Goal: Information Seeking & Learning: Learn about a topic

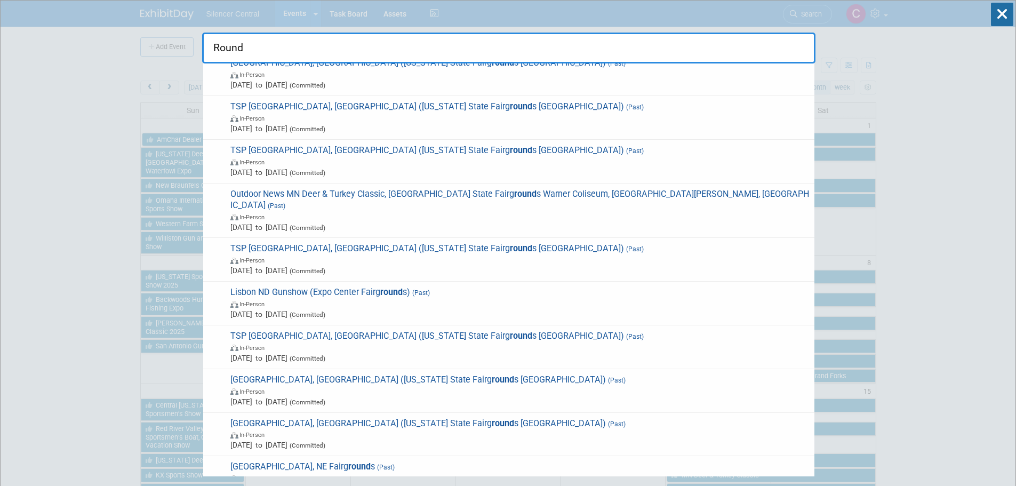
scroll to position [498, 0]
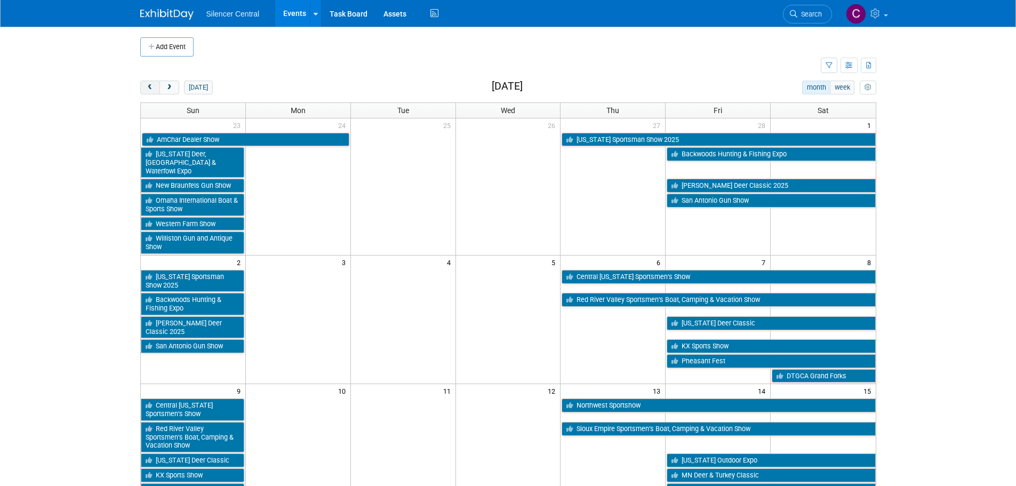
click at [143, 90] on button "prev" at bounding box center [150, 88] width 20 height 14
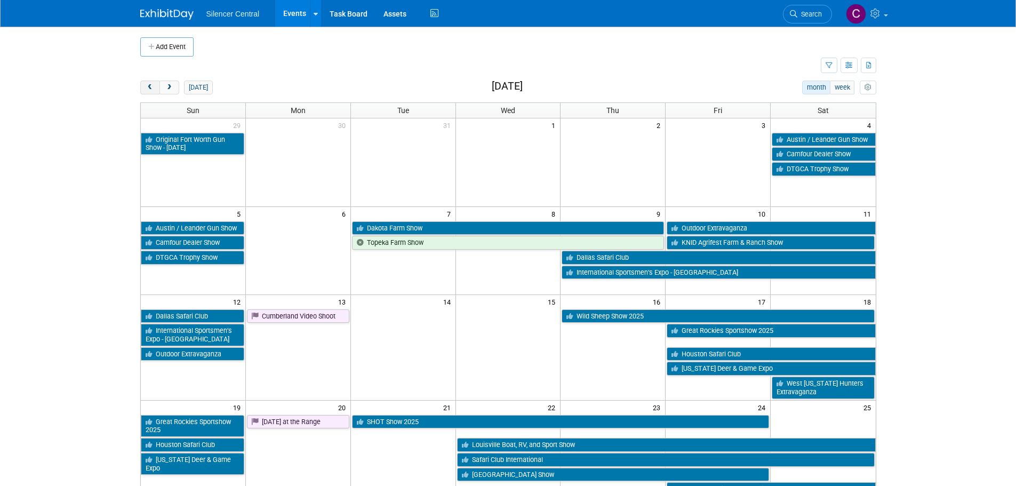
click at [143, 90] on button "prev" at bounding box center [150, 88] width 20 height 14
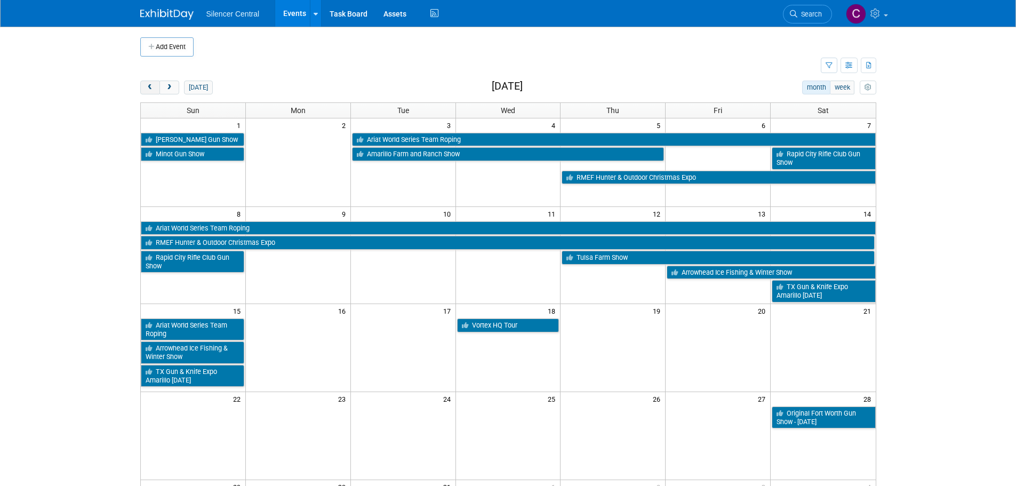
click at [143, 90] on button "prev" at bounding box center [150, 88] width 20 height 14
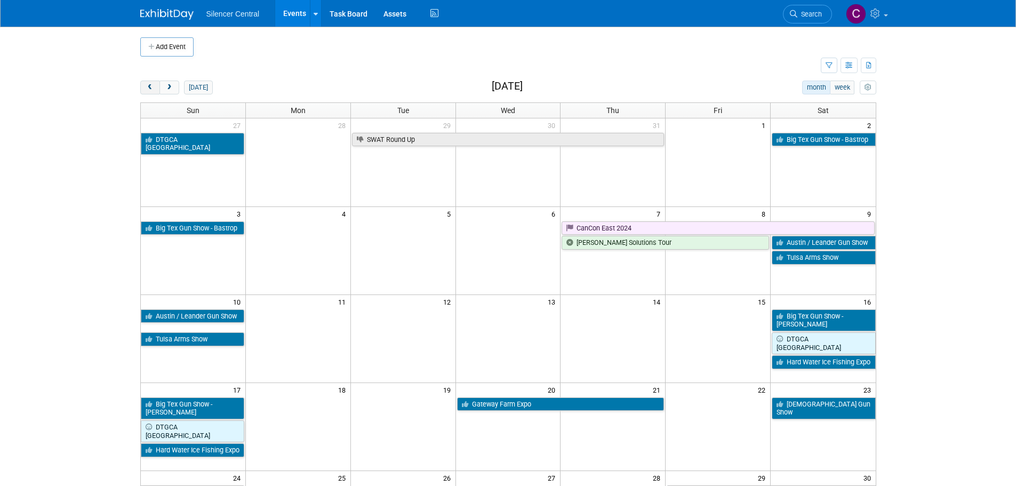
click at [143, 90] on button "prev" at bounding box center [150, 88] width 20 height 14
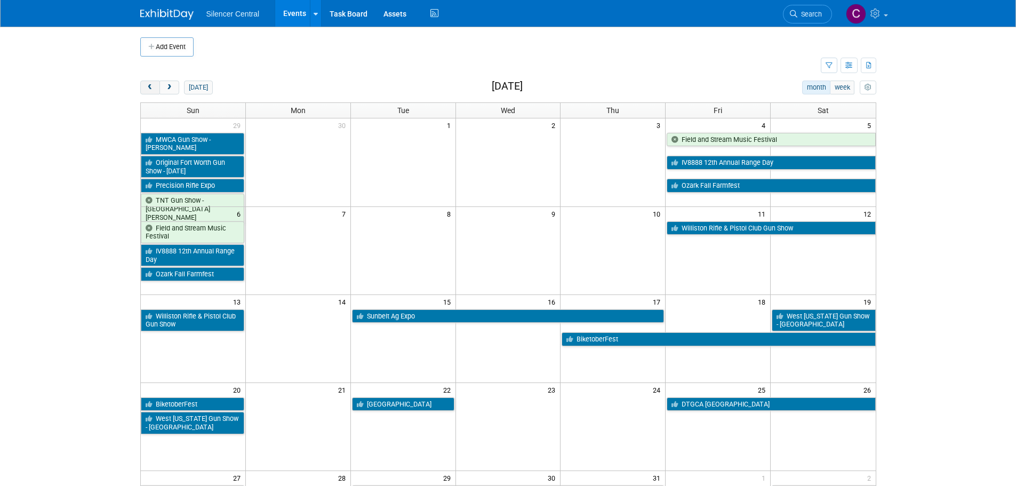
click at [143, 90] on button "prev" at bounding box center [150, 88] width 20 height 14
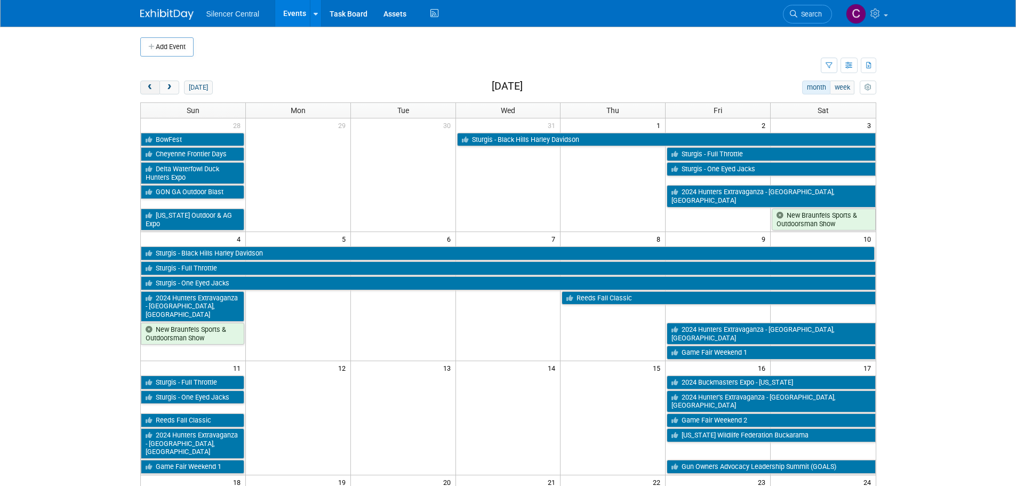
click at [143, 90] on button "prev" at bounding box center [150, 88] width 20 height 14
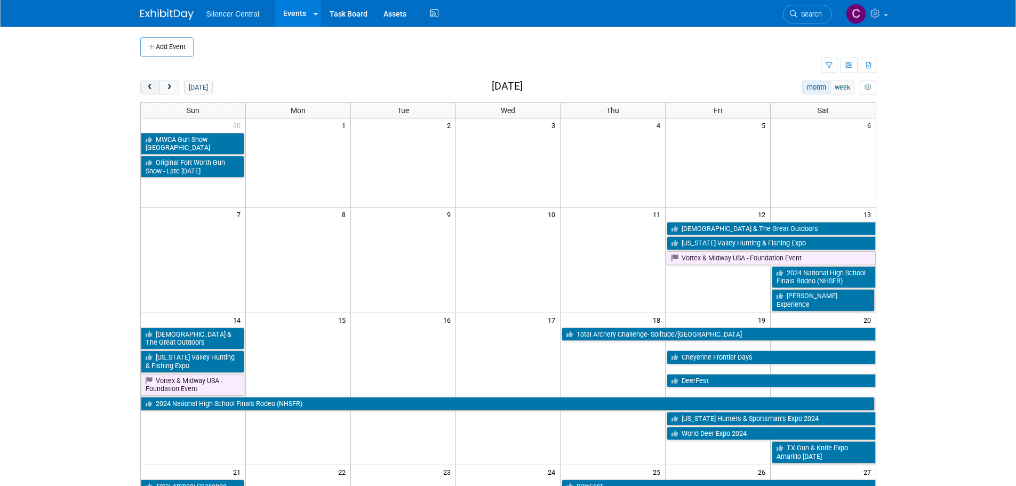
click at [143, 90] on button "prev" at bounding box center [150, 88] width 20 height 14
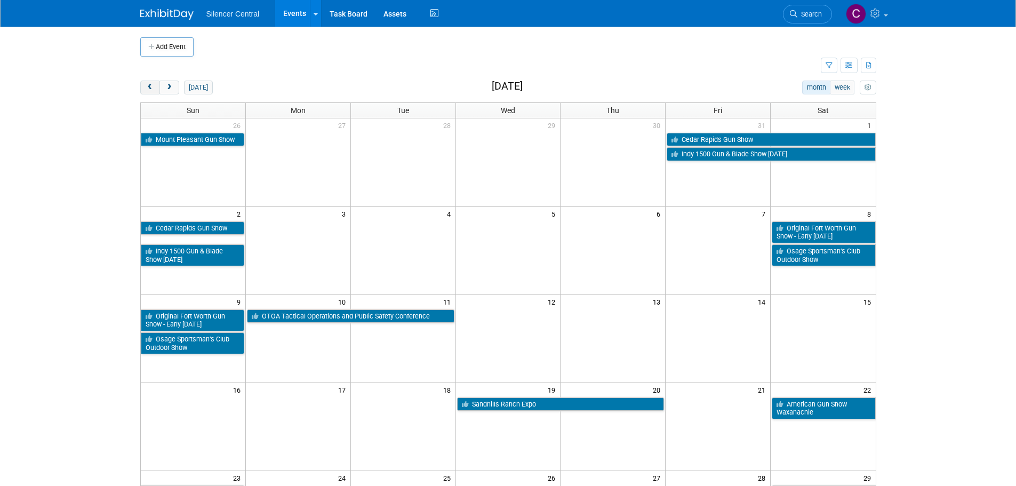
click at [143, 90] on button "prev" at bounding box center [150, 88] width 20 height 14
click at [142, 89] on button "prev" at bounding box center [150, 88] width 20 height 14
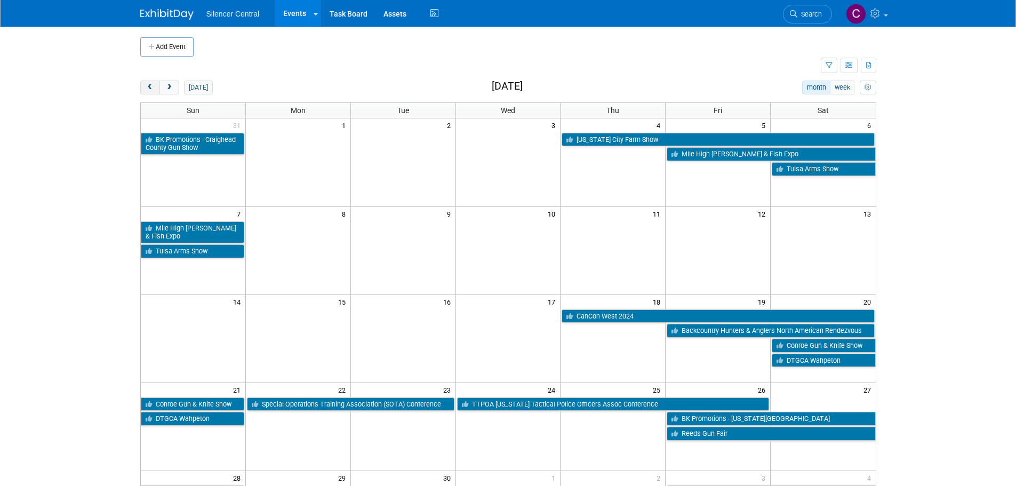
click at [142, 89] on button "prev" at bounding box center [150, 88] width 20 height 14
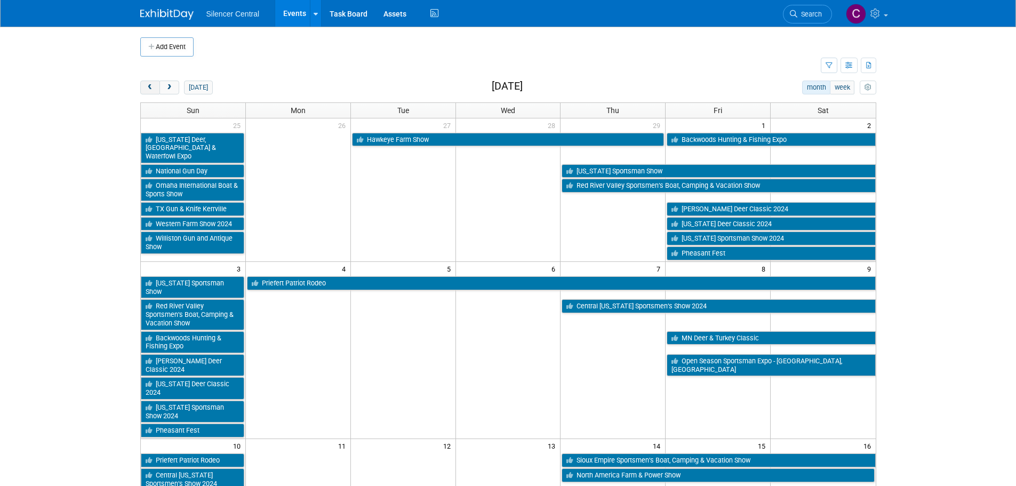
click at [142, 89] on button "prev" at bounding box center [150, 88] width 20 height 14
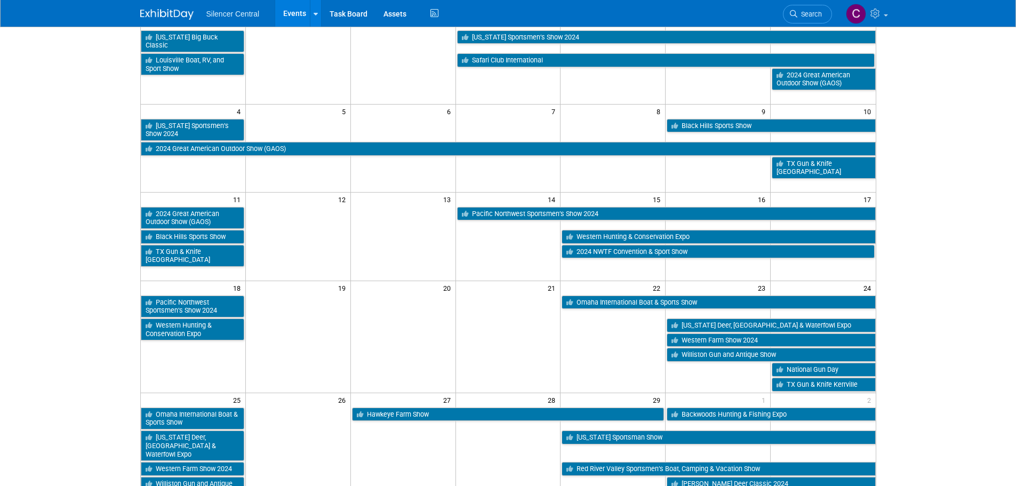
scroll to position [107, 0]
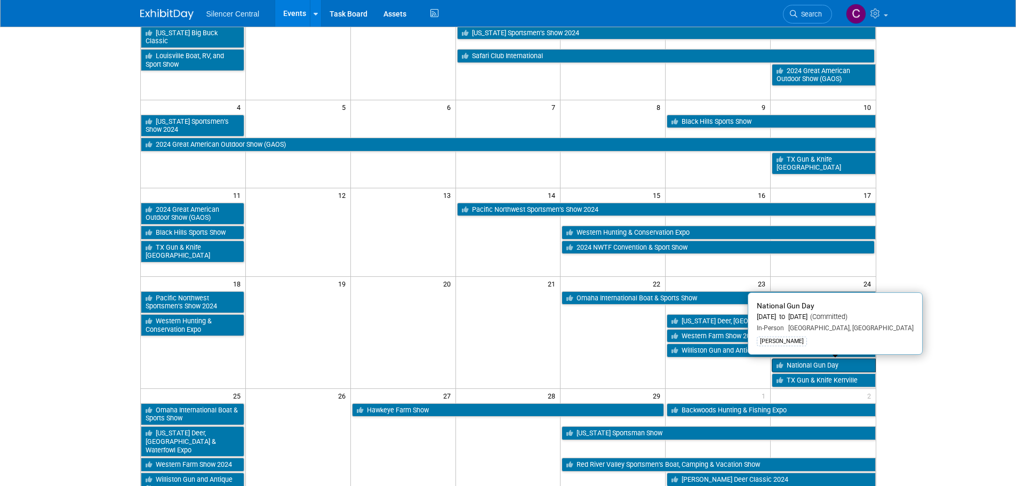
click at [814, 365] on link "National Gun Day" at bounding box center [823, 365] width 103 height 14
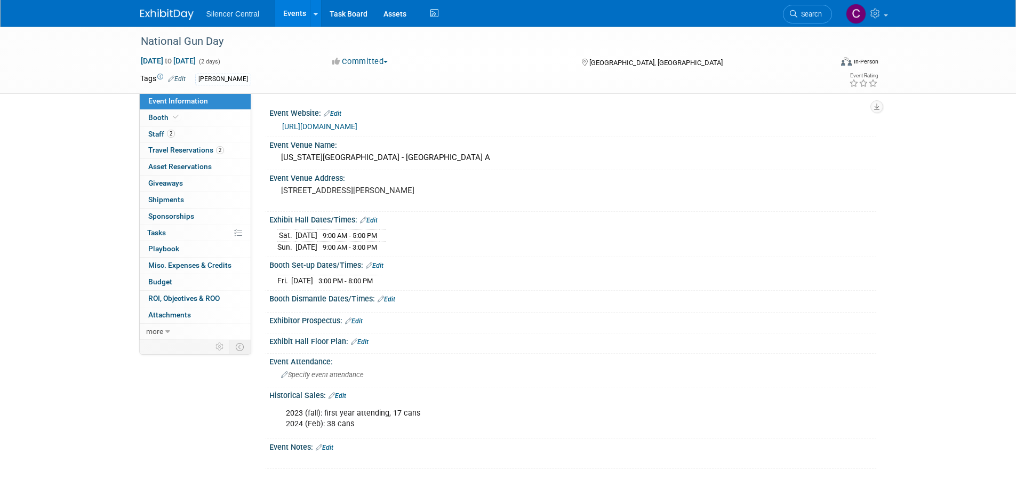
click at [167, 10] on img at bounding box center [166, 14] width 53 height 11
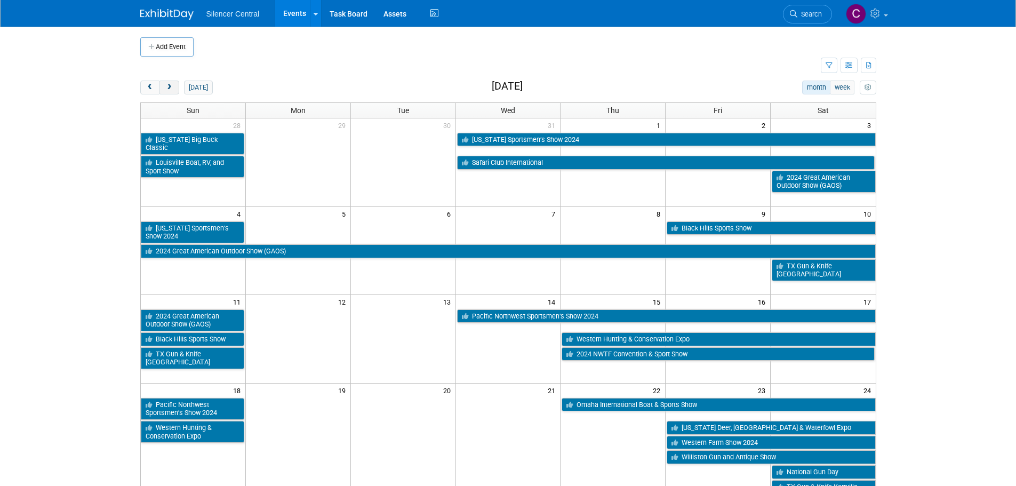
click at [163, 89] on button "next" at bounding box center [169, 88] width 20 height 14
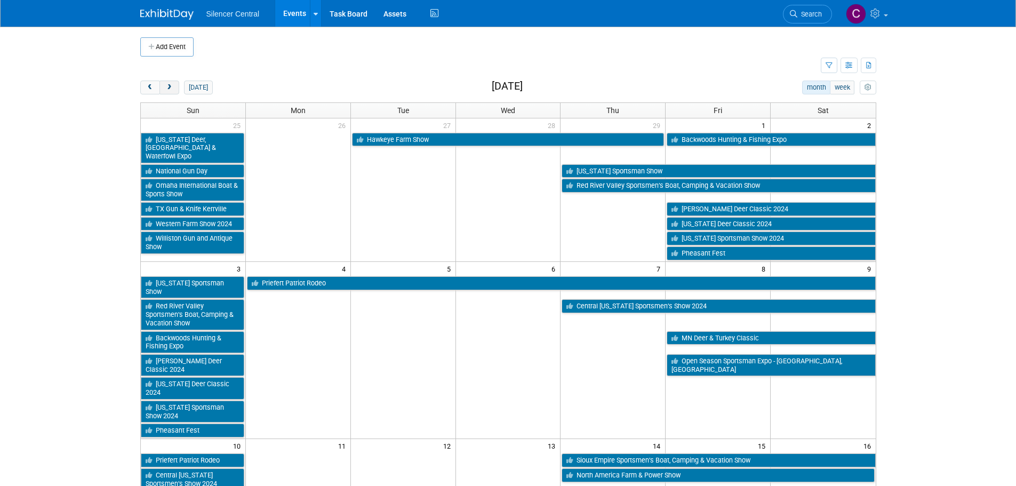
click at [171, 93] on button "next" at bounding box center [169, 88] width 20 height 14
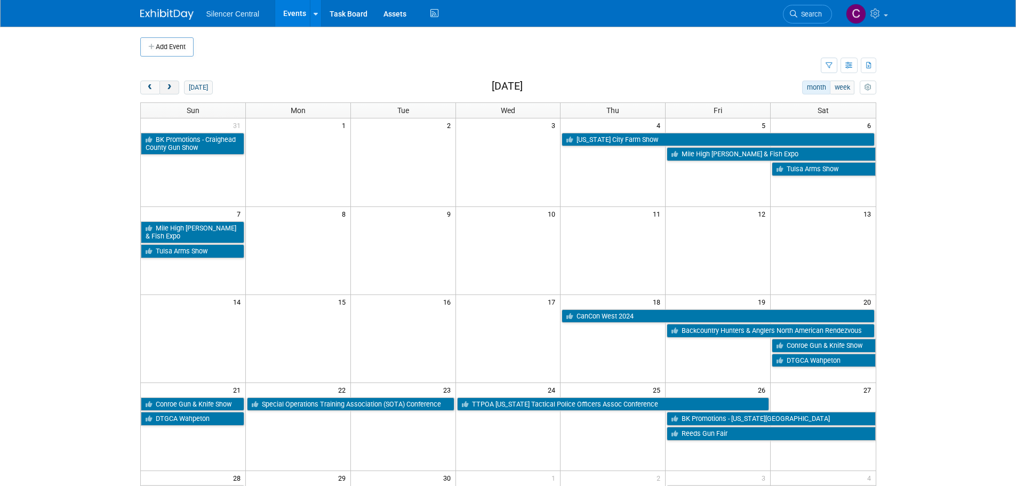
click at [165, 91] on button "next" at bounding box center [169, 88] width 20 height 14
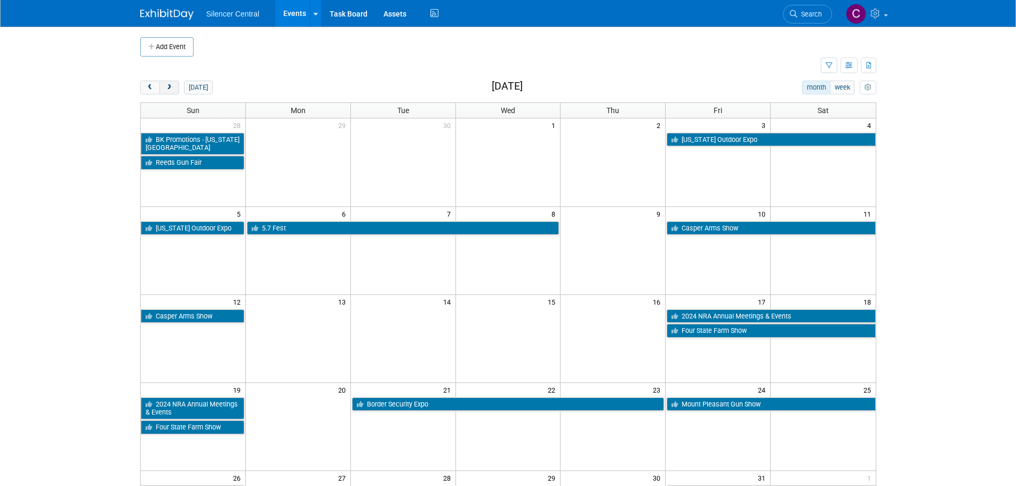
click at [165, 91] on button "next" at bounding box center [169, 88] width 20 height 14
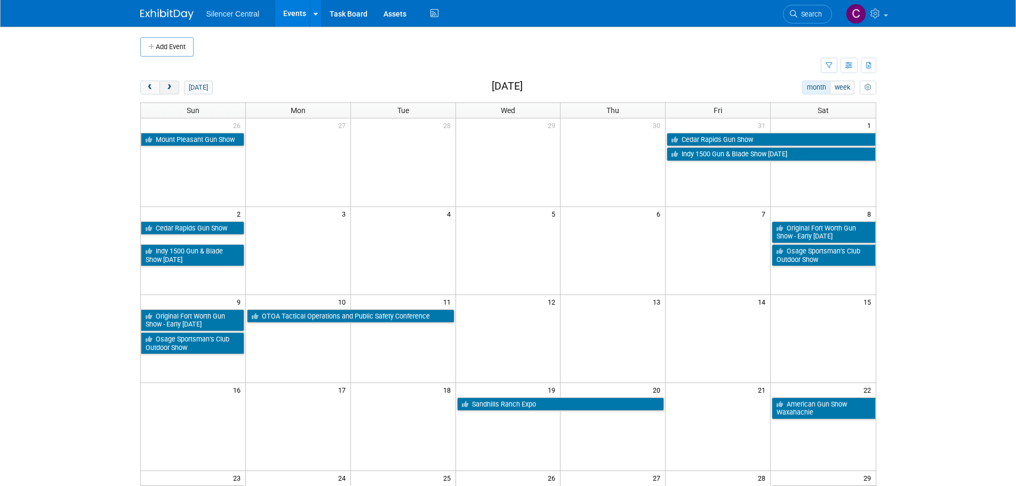
click at [165, 91] on button "next" at bounding box center [169, 88] width 20 height 14
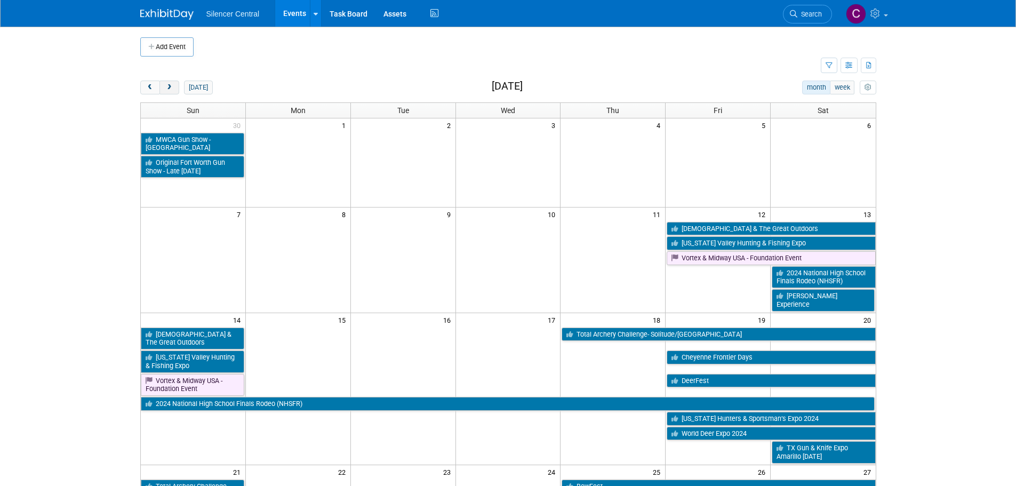
click at [165, 91] on button "next" at bounding box center [169, 88] width 20 height 14
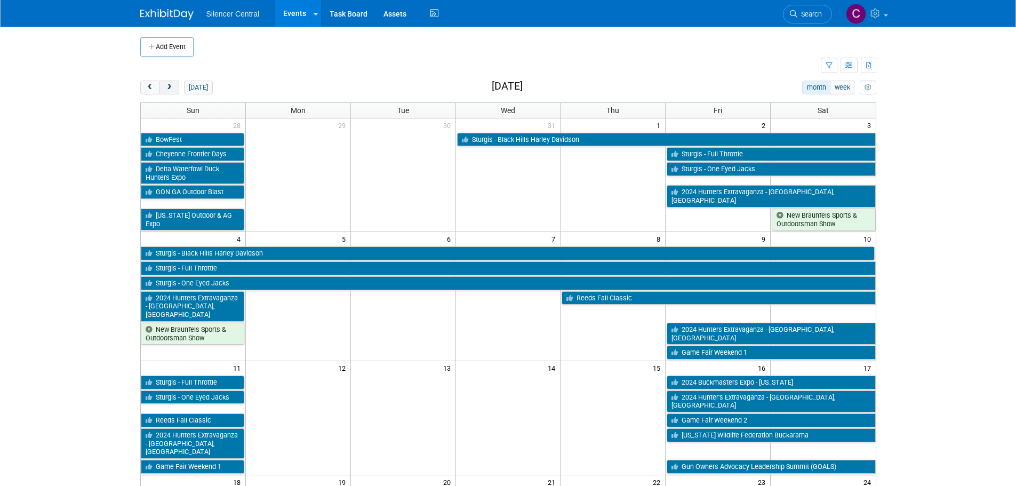
click at [165, 91] on button "next" at bounding box center [169, 88] width 20 height 14
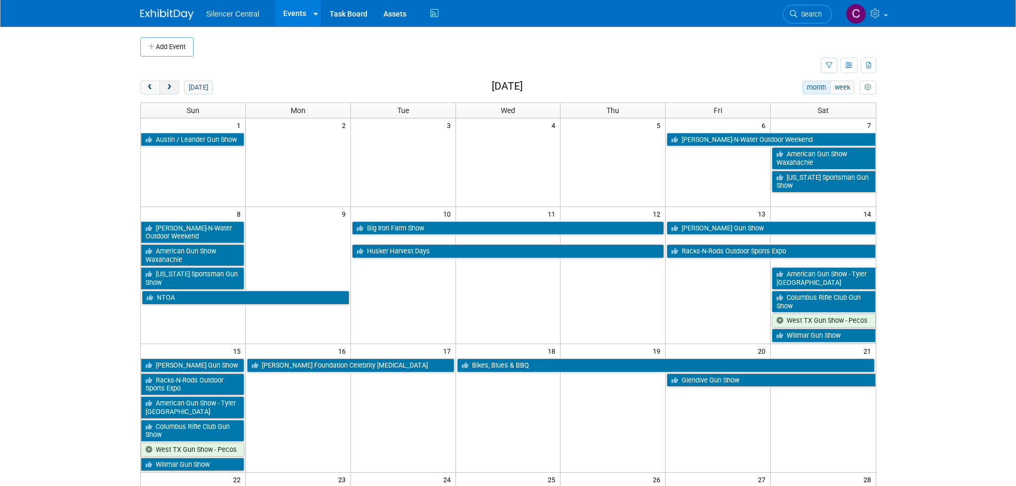
click at [165, 91] on button "next" at bounding box center [169, 88] width 20 height 14
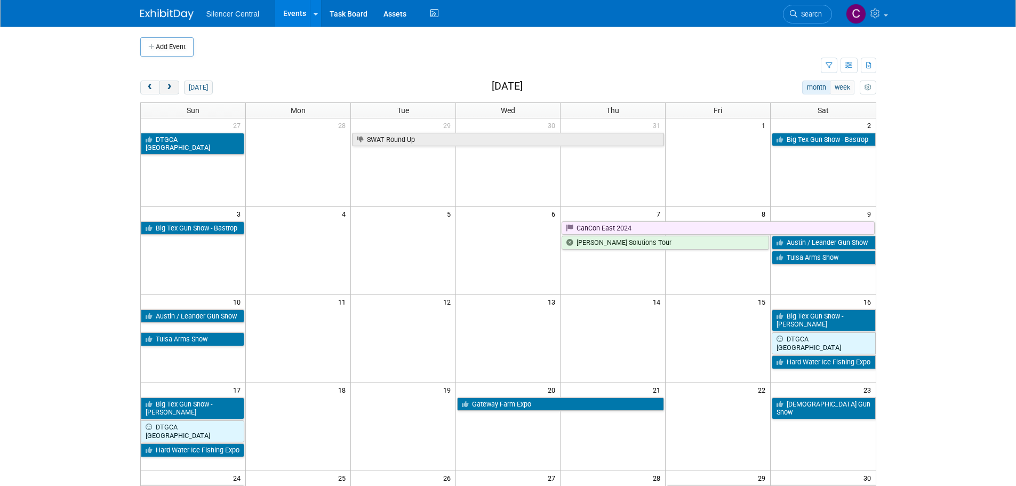
click at [165, 91] on button "next" at bounding box center [169, 88] width 20 height 14
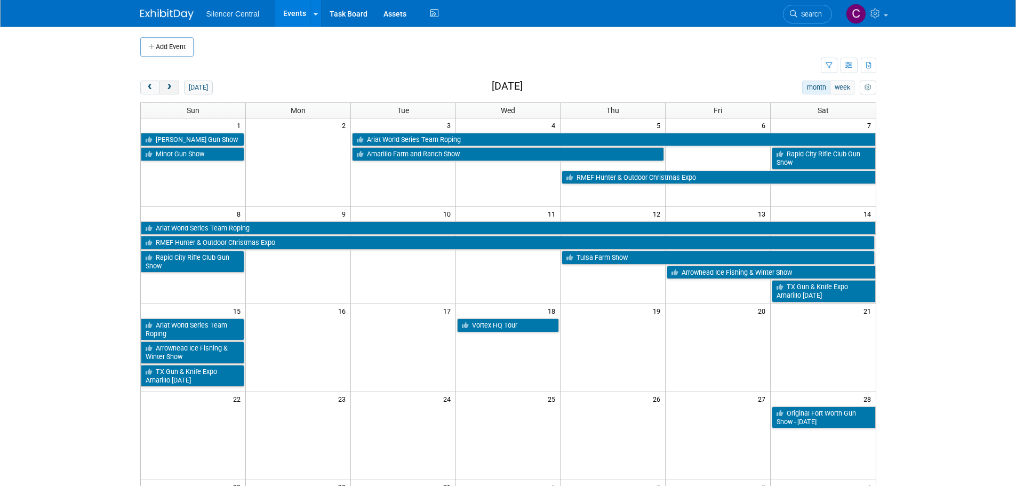
click at [165, 91] on button "next" at bounding box center [169, 88] width 20 height 14
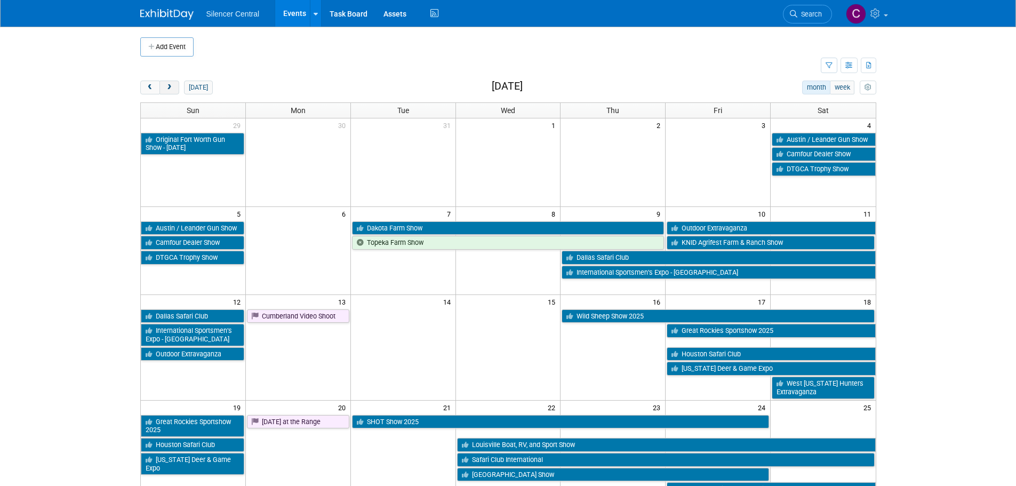
click at [165, 91] on button "next" at bounding box center [169, 88] width 20 height 14
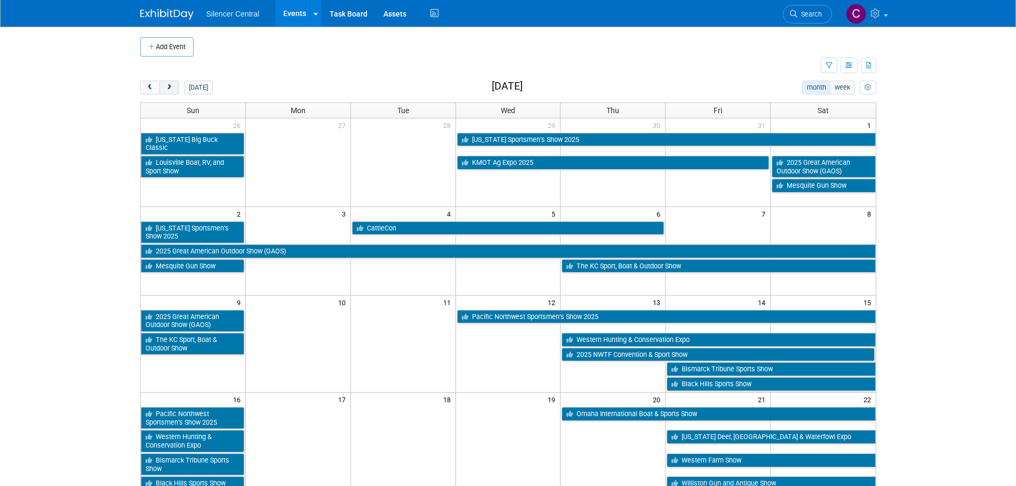
click at [165, 91] on button "next" at bounding box center [169, 88] width 20 height 14
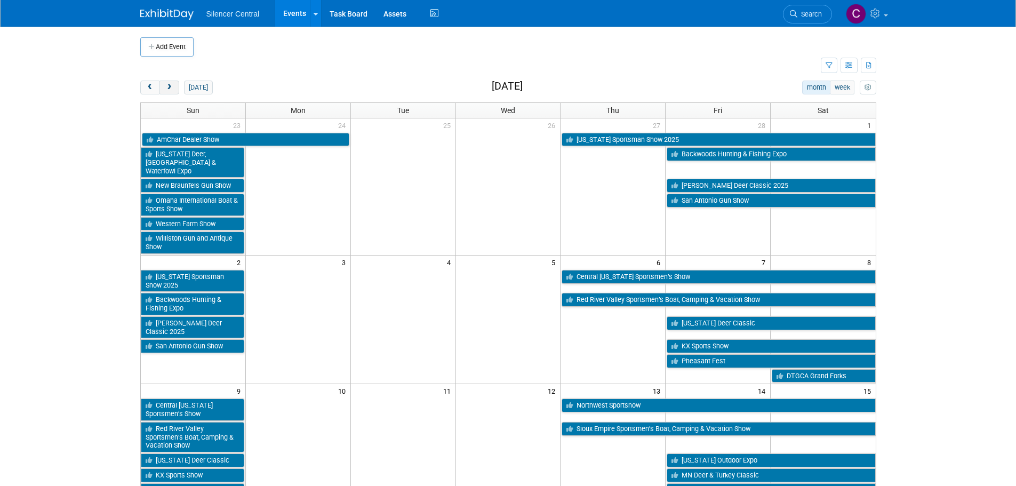
click at [165, 91] on button "next" at bounding box center [169, 88] width 20 height 14
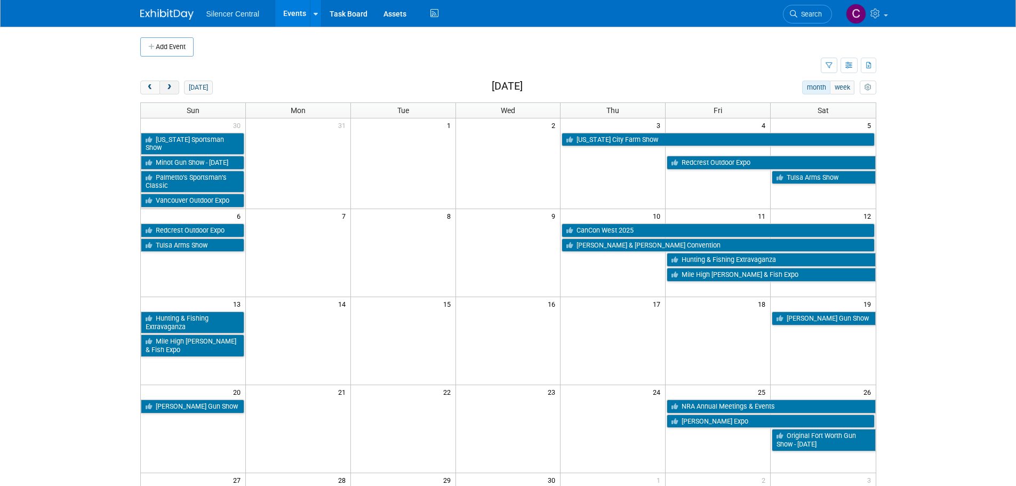
click at [165, 91] on button "next" at bounding box center [169, 88] width 20 height 14
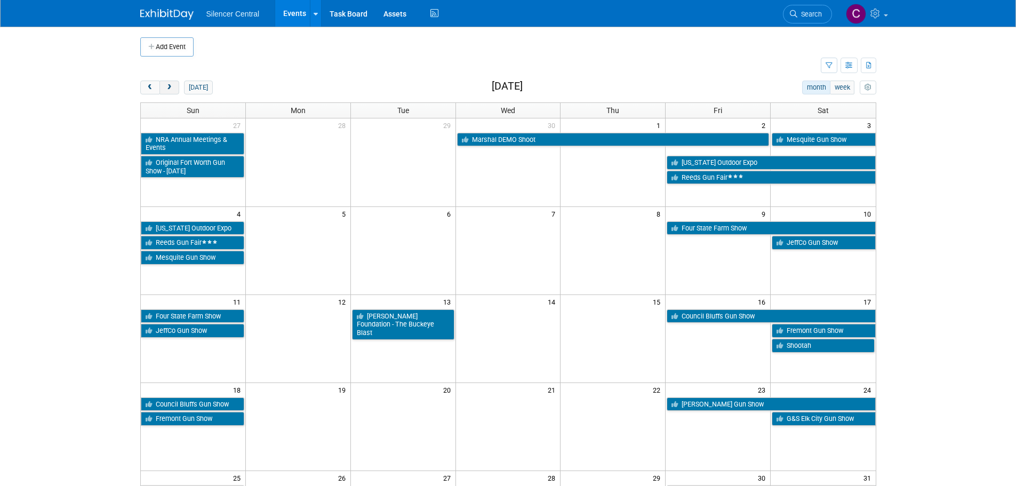
click at [165, 91] on button "next" at bounding box center [169, 88] width 20 height 14
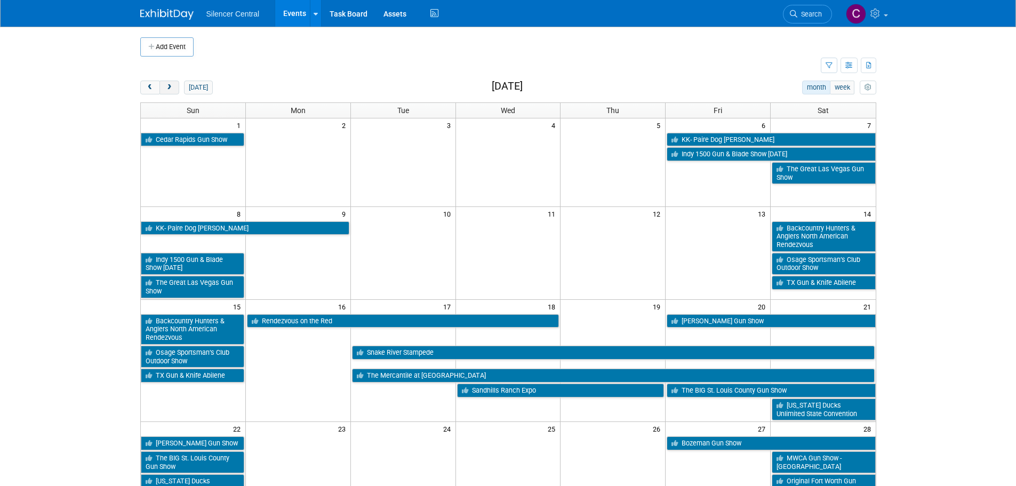
click at [169, 91] on button "next" at bounding box center [169, 88] width 20 height 14
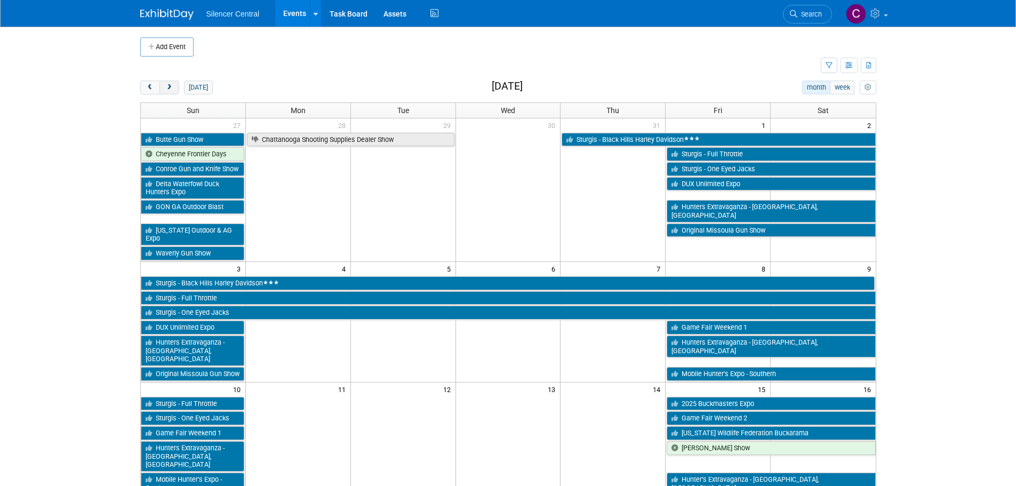
click at [169, 91] on button "next" at bounding box center [169, 88] width 20 height 14
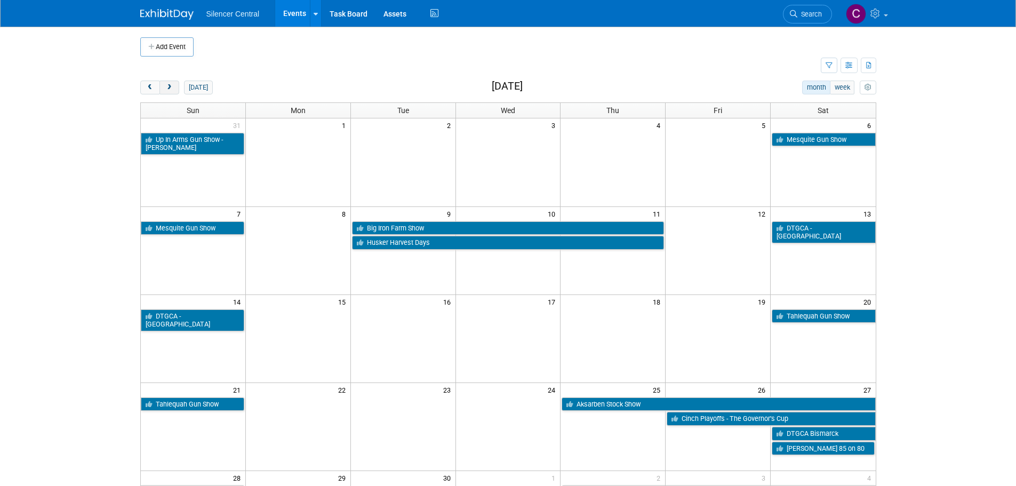
click at [169, 91] on button "next" at bounding box center [169, 88] width 20 height 14
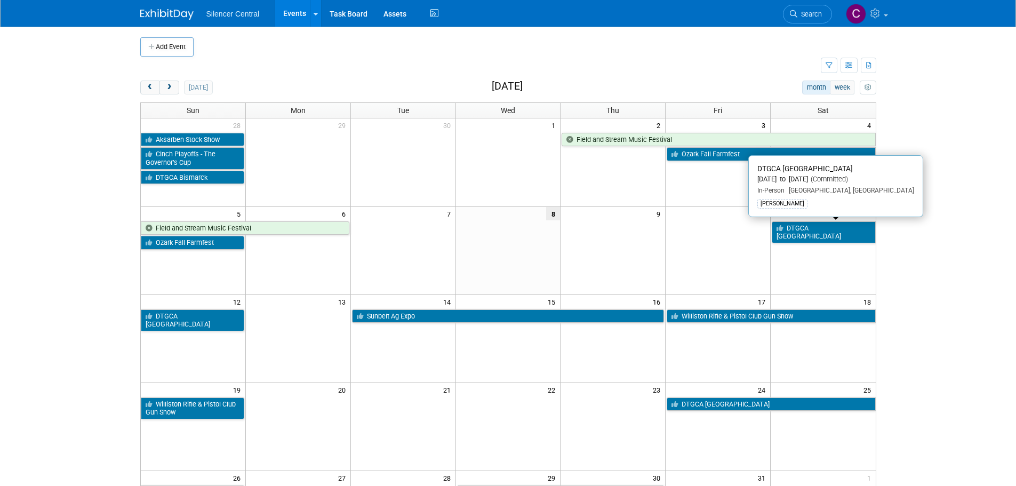
click at [784, 228] on icon at bounding box center [782, 228] width 10 height 7
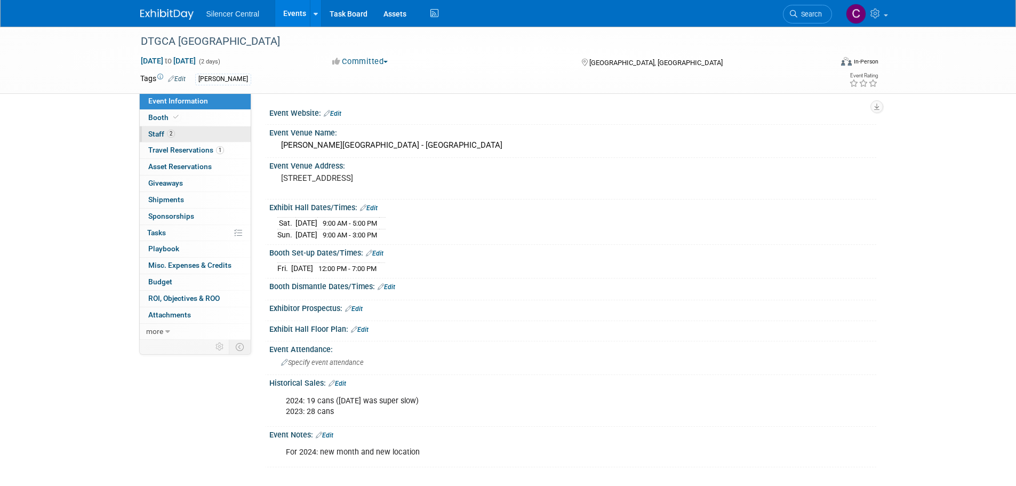
click at [187, 138] on link "2 Staff 2" at bounding box center [195, 134] width 111 height 16
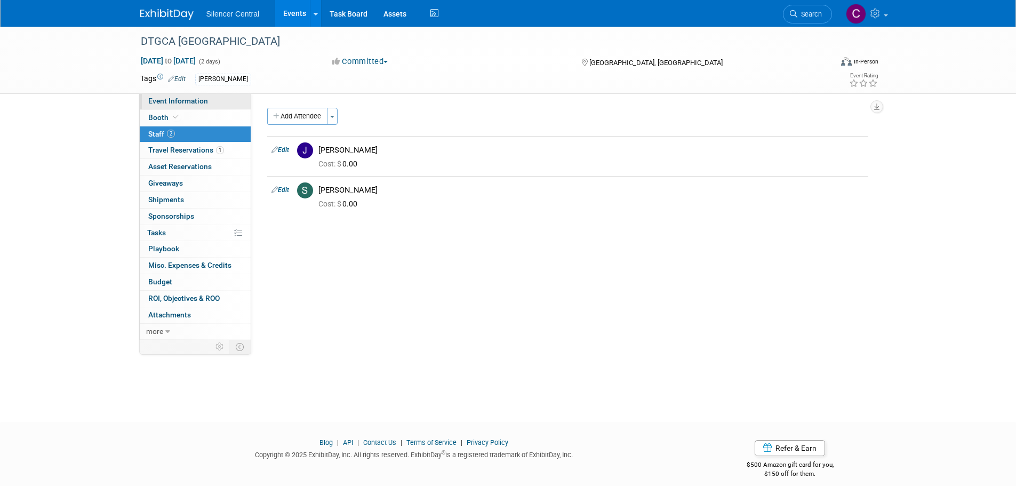
click at [195, 104] on span "Event Information" at bounding box center [178, 101] width 60 height 9
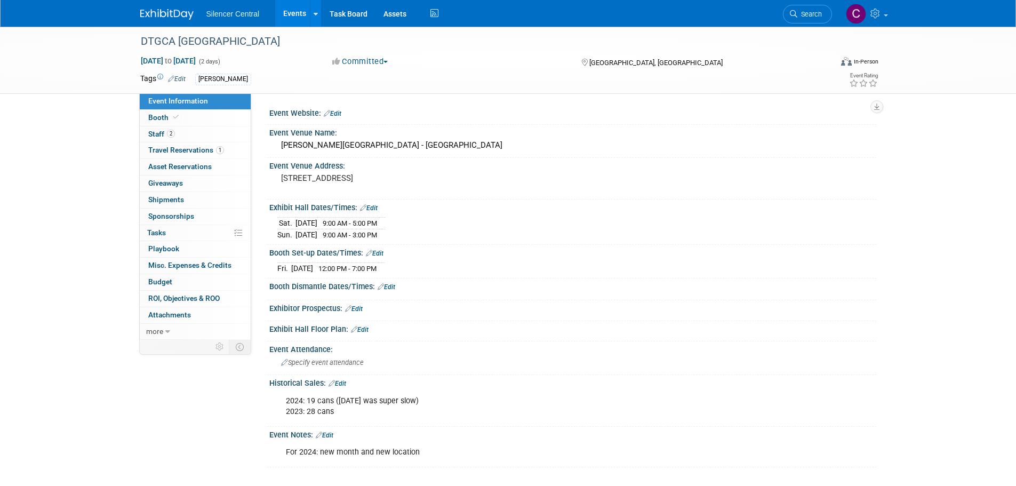
click at [148, 12] on img at bounding box center [166, 14] width 53 height 11
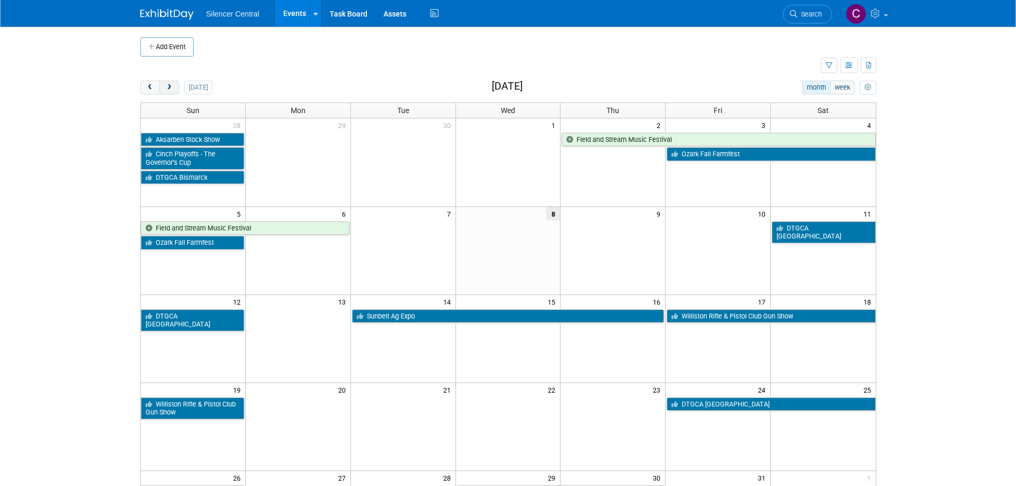
click at [165, 90] on span "next" at bounding box center [169, 87] width 8 height 7
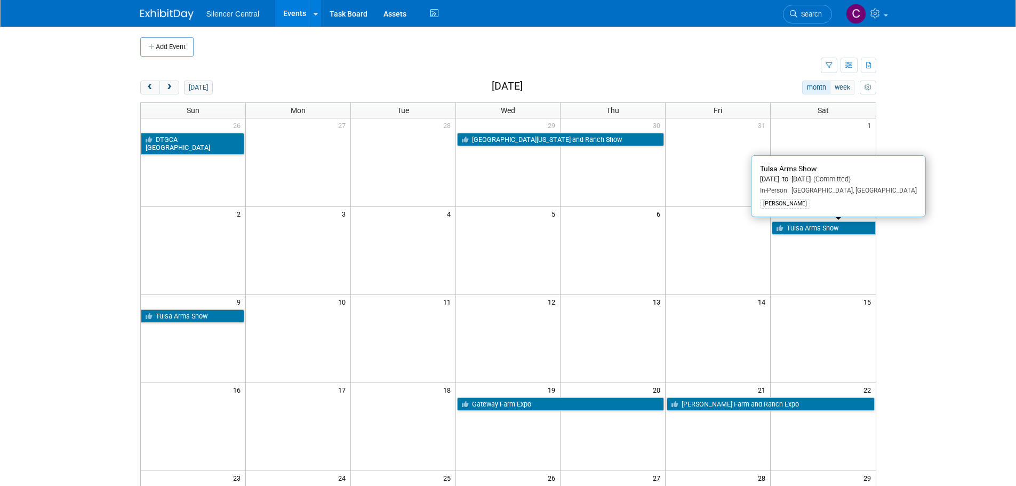
click at [829, 230] on link "Tulsa Arms Show" at bounding box center [823, 228] width 103 height 14
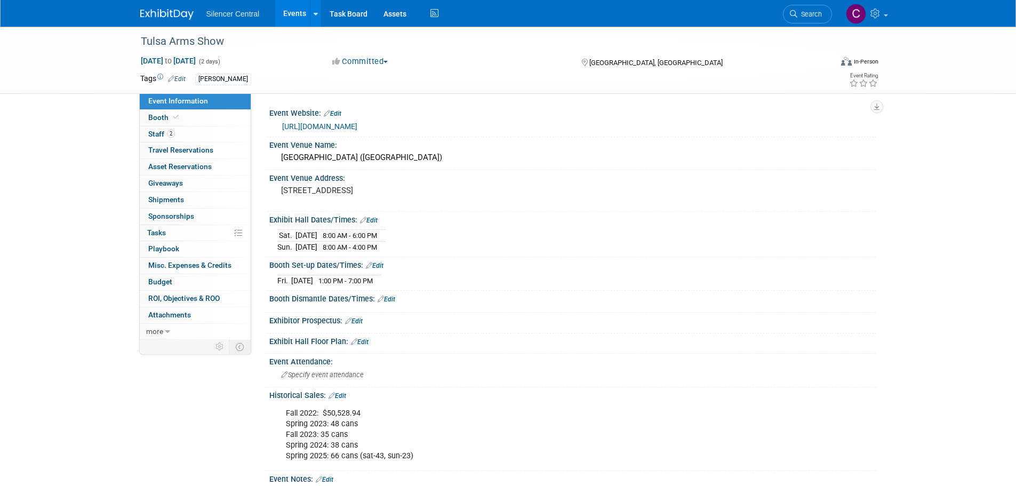
click at [163, 17] on img at bounding box center [166, 14] width 53 height 11
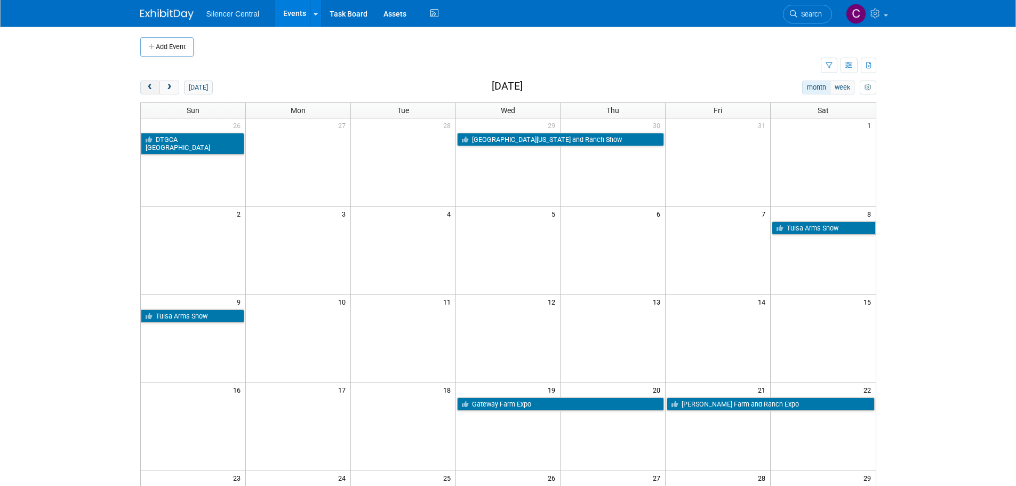
click at [149, 85] on span "prev" at bounding box center [150, 87] width 8 height 7
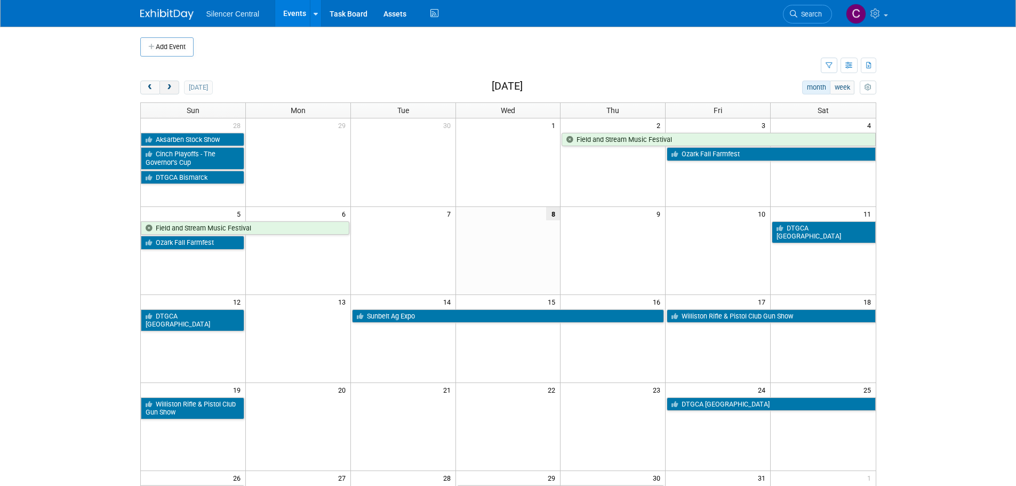
click at [170, 88] on span "next" at bounding box center [169, 87] width 8 height 7
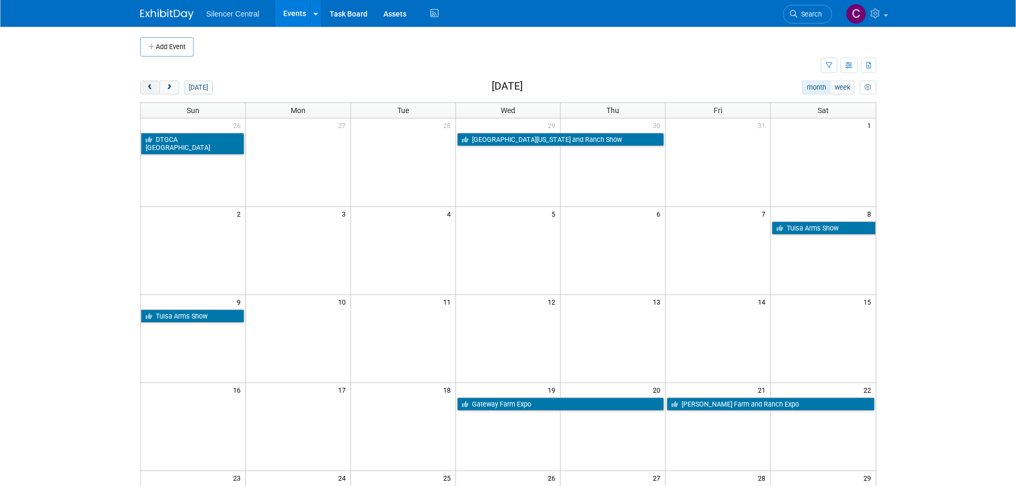
click at [150, 82] on button "prev" at bounding box center [150, 88] width 20 height 14
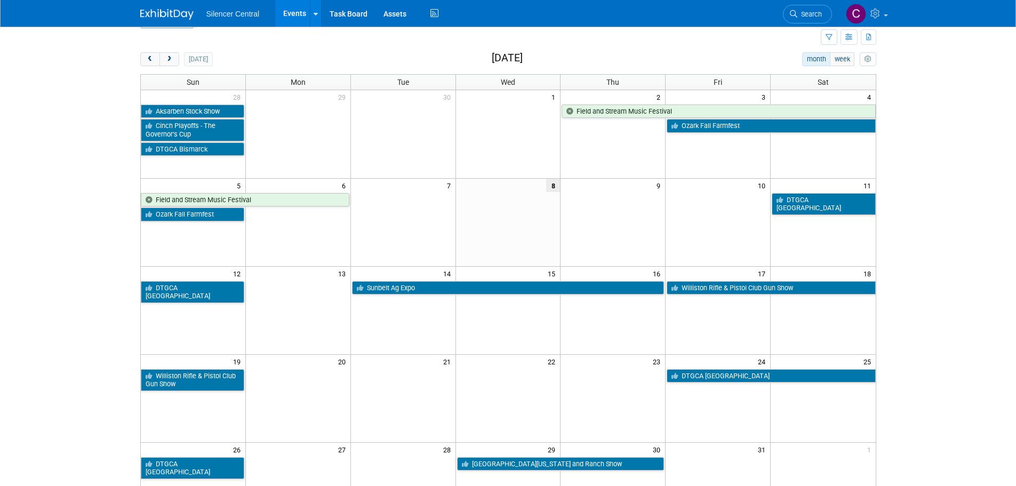
scroll to position [53, 0]
